Goal: Find specific page/section: Find specific page/section

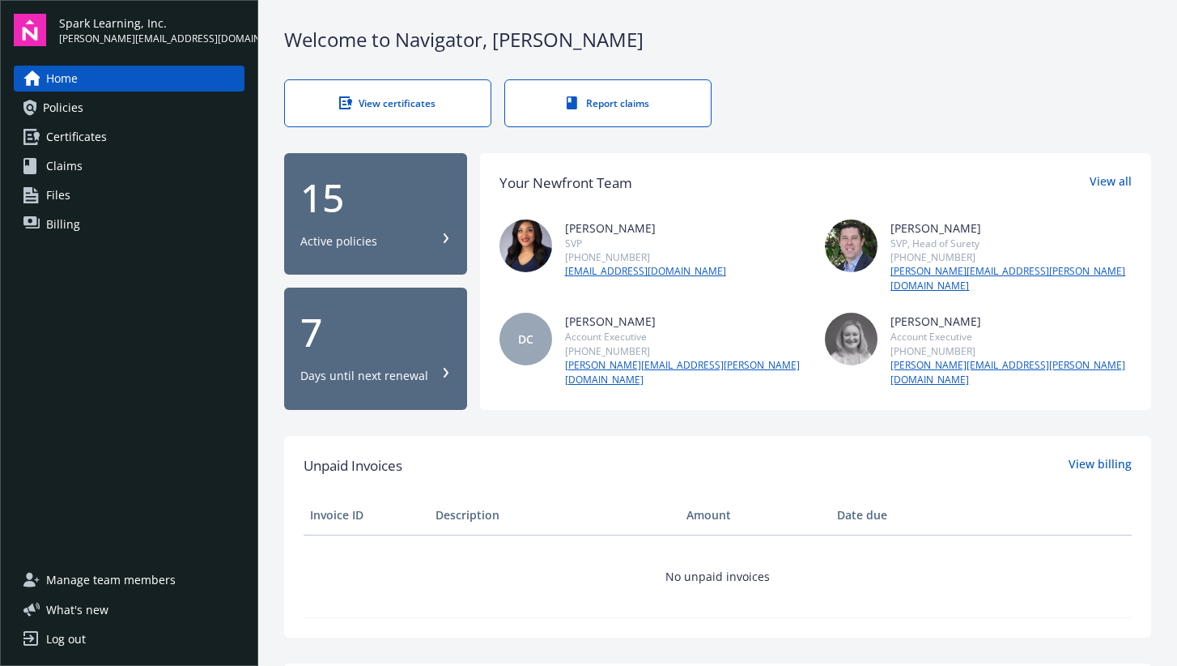
click at [68, 140] on span "Certificates" at bounding box center [76, 137] width 61 height 26
